Goal: Check status: Check status

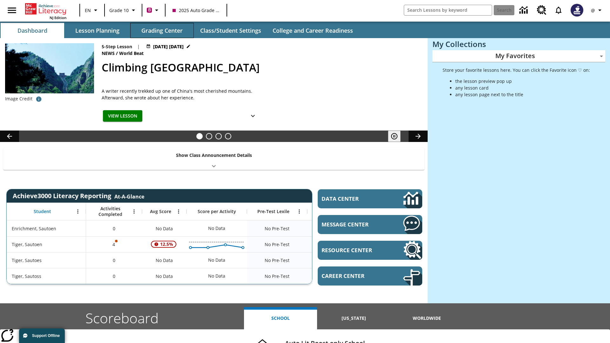
click at [162, 31] on button "Grading Center" at bounding box center [162, 30] width 64 height 15
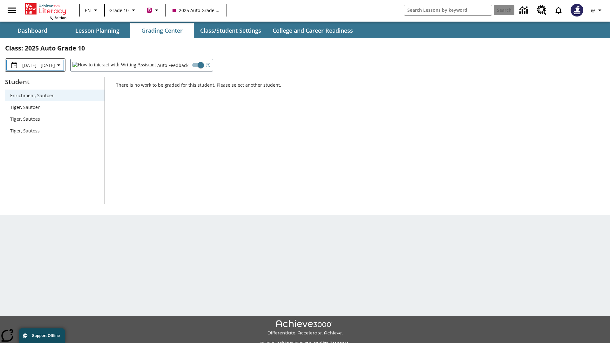
click at [44, 65] on span "[DATE] - [DATE]" at bounding box center [38, 65] width 33 height 7
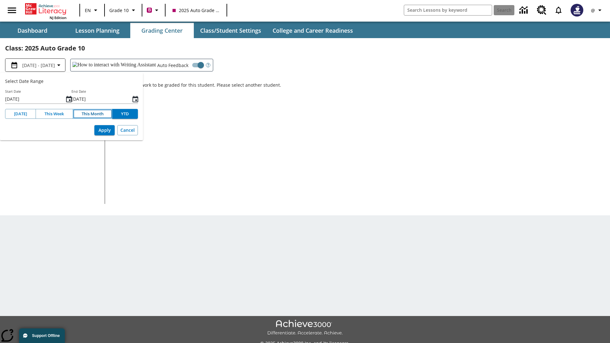
click at [92, 114] on button "This Month" at bounding box center [93, 114] width 40 height 10
type input "[DATE]"
click at [105, 130] on button "Apply" at bounding box center [104, 130] width 20 height 10
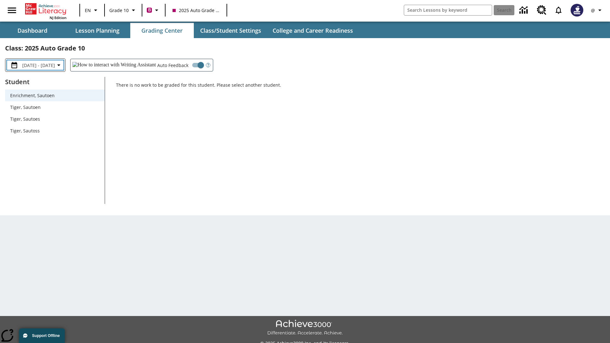
click at [45, 65] on span "[DATE] - [DATE]" at bounding box center [38, 65] width 33 height 7
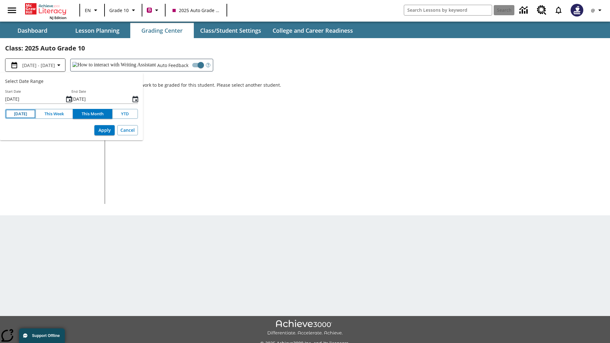
click at [20, 114] on button "[DATE]" at bounding box center [20, 114] width 31 height 10
type input "[DATE]"
